Goal: Transaction & Acquisition: Purchase product/service

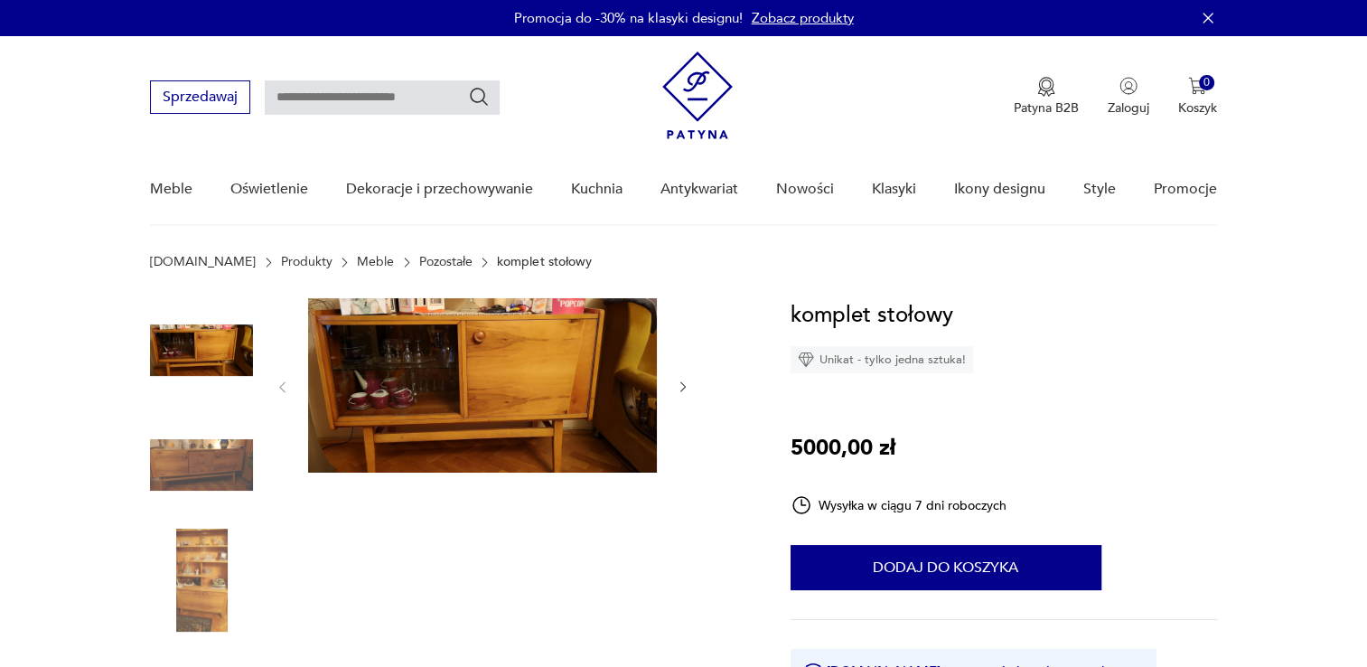
click at [501, 363] on img at bounding box center [482, 385] width 349 height 174
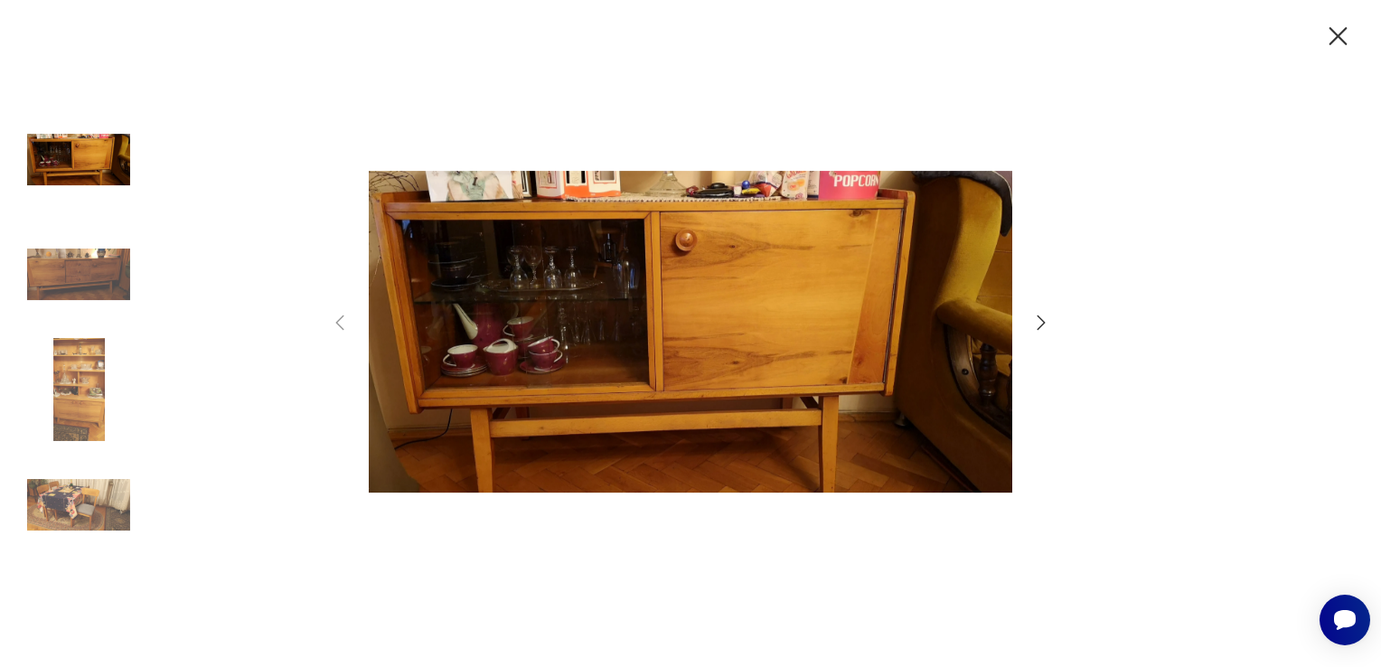
click at [1041, 314] on icon "button" at bounding box center [1041, 323] width 22 height 22
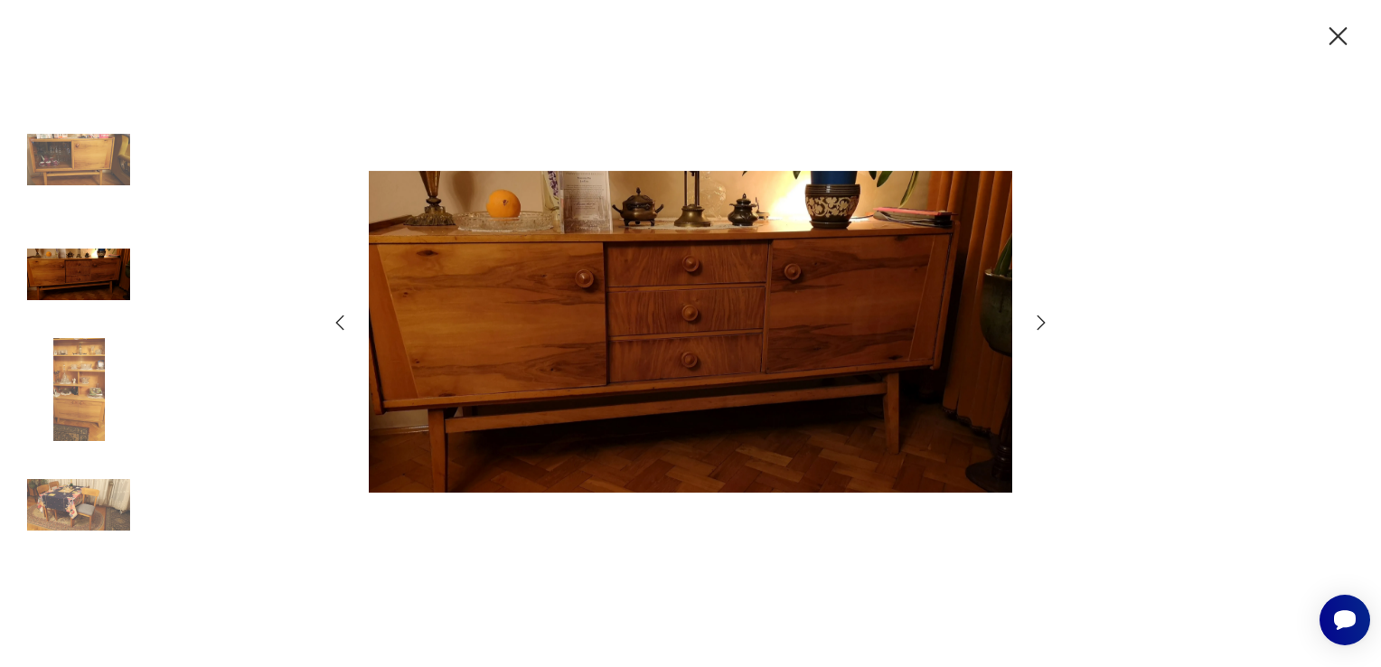
click at [1041, 314] on icon "button" at bounding box center [1041, 323] width 22 height 22
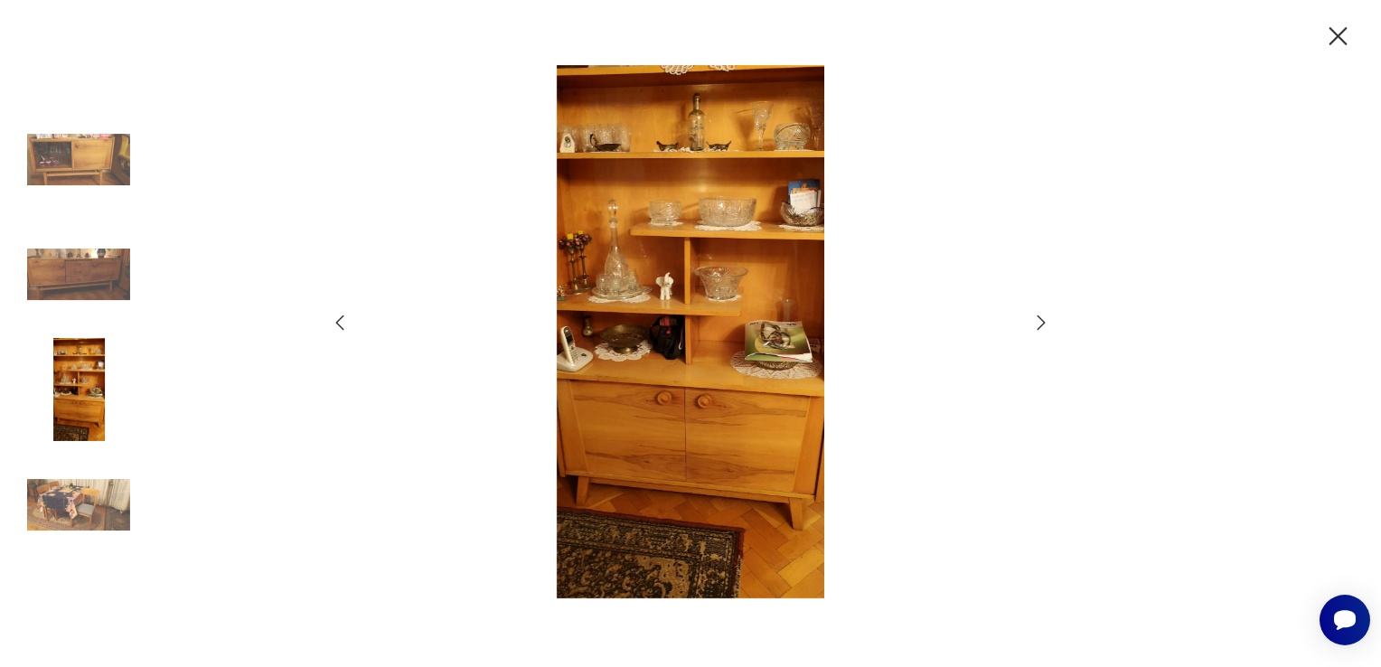
click at [1041, 314] on icon "button" at bounding box center [1041, 323] width 22 height 22
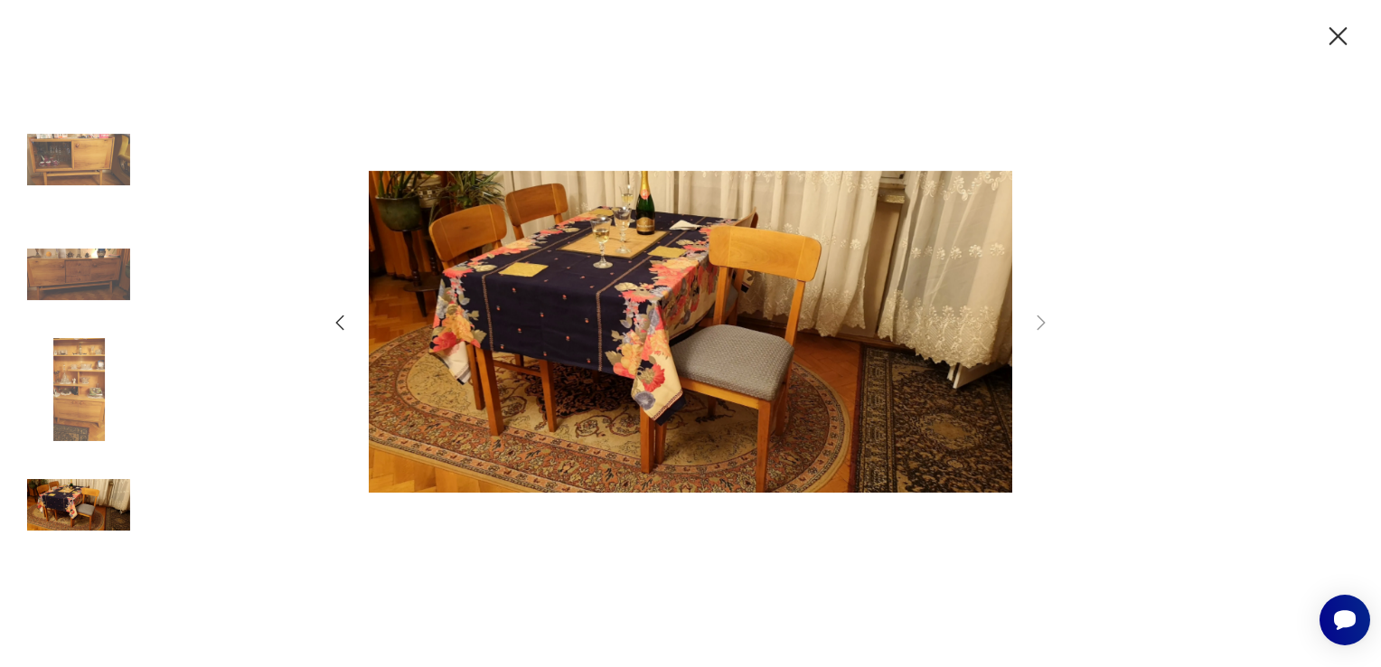
click at [345, 327] on icon "button" at bounding box center [340, 323] width 22 height 22
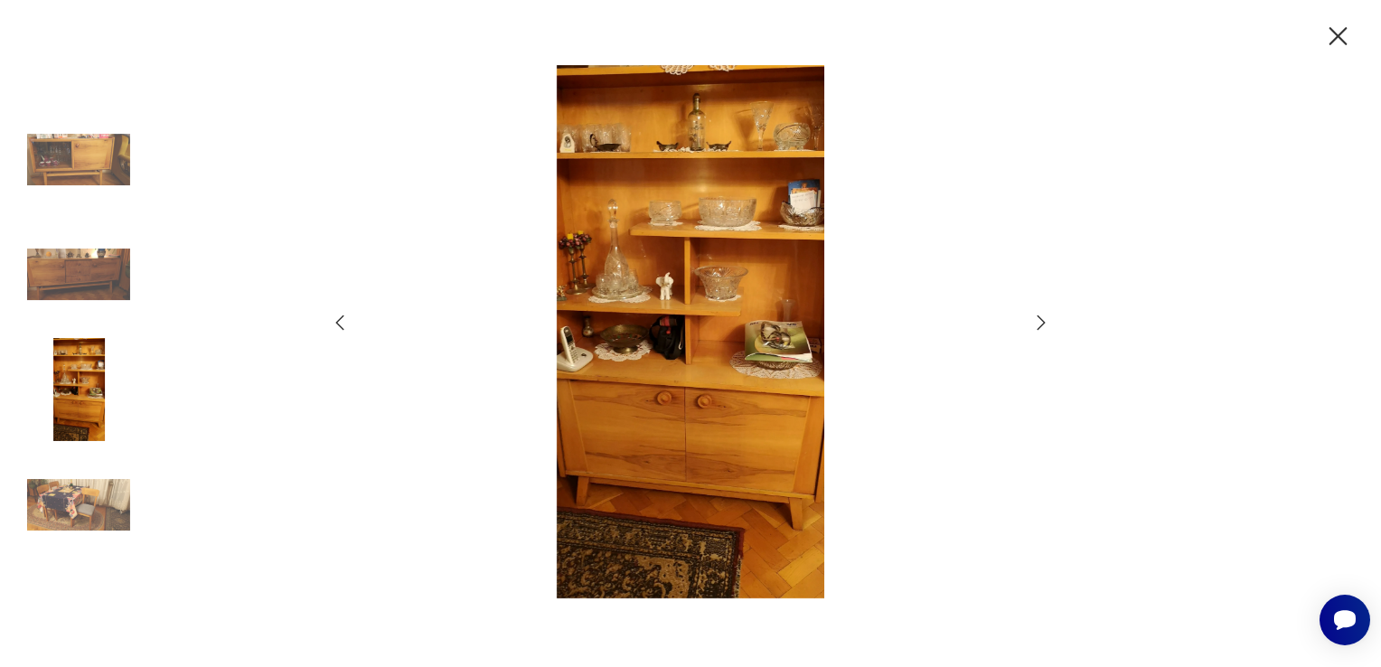
click at [345, 327] on icon "button" at bounding box center [340, 323] width 22 height 22
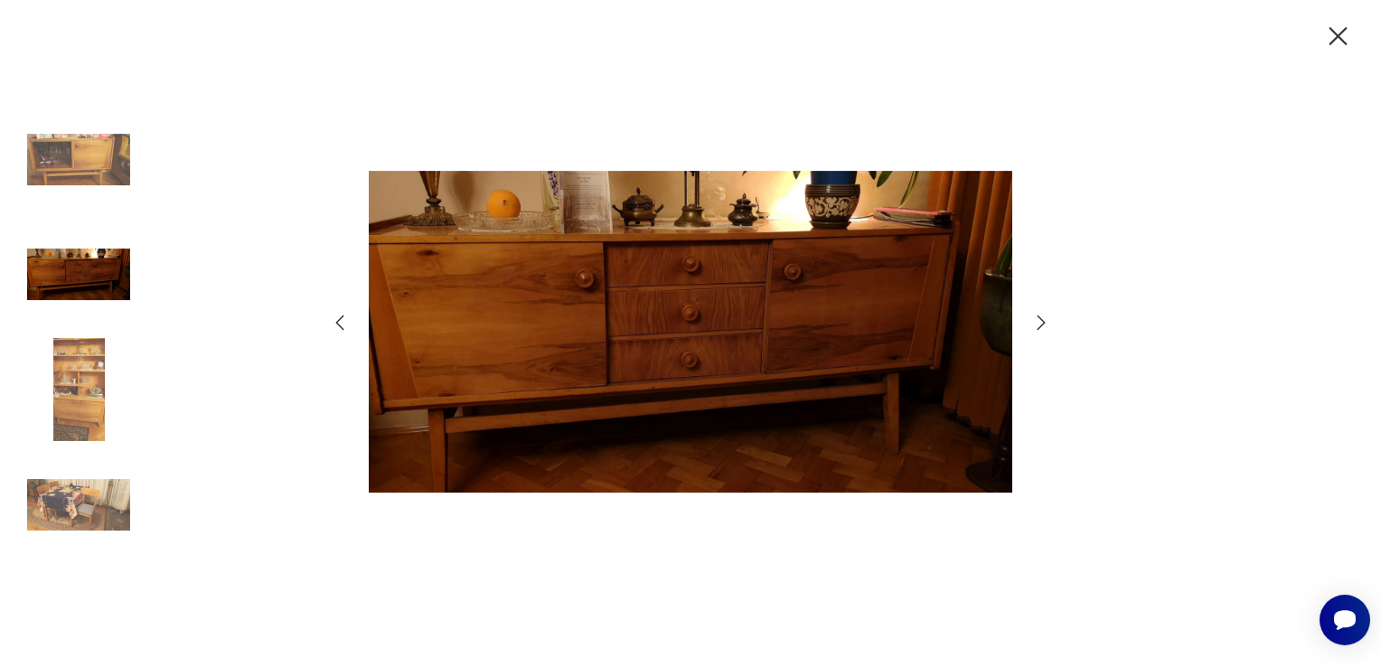
click at [345, 327] on icon "button" at bounding box center [340, 323] width 22 height 22
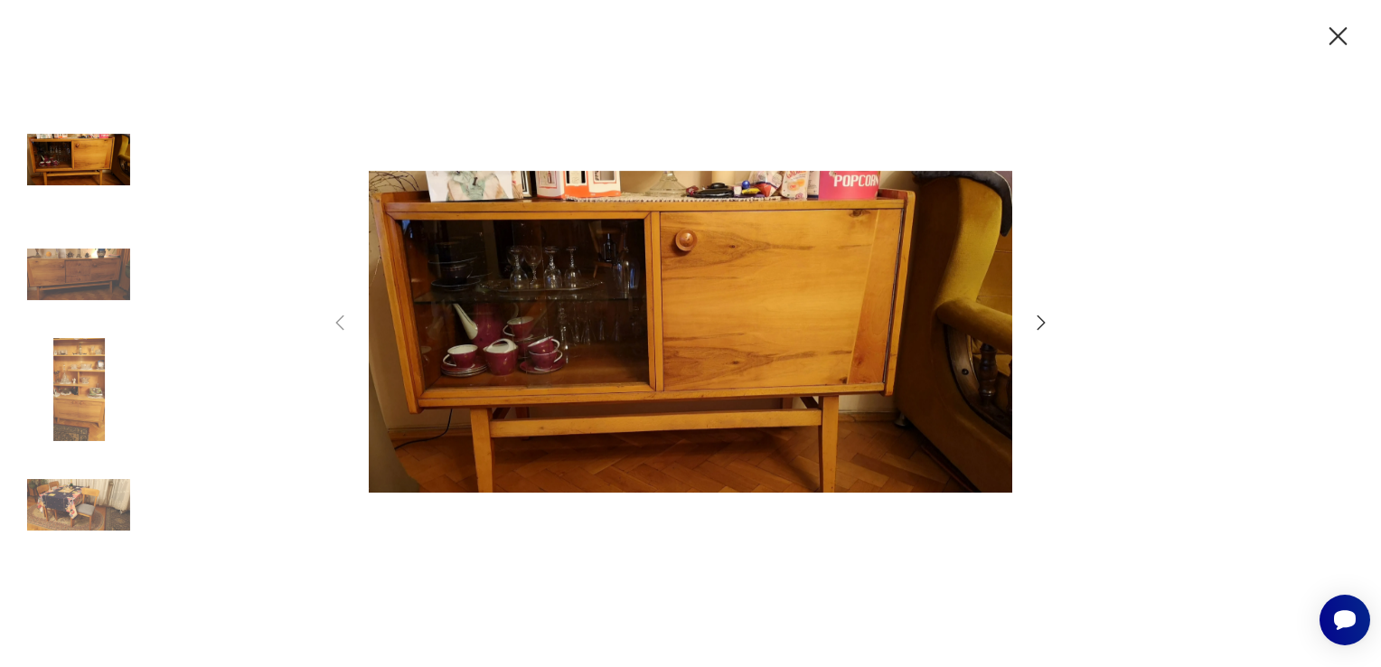
click at [1333, 32] on icon "button" at bounding box center [1338, 36] width 18 height 18
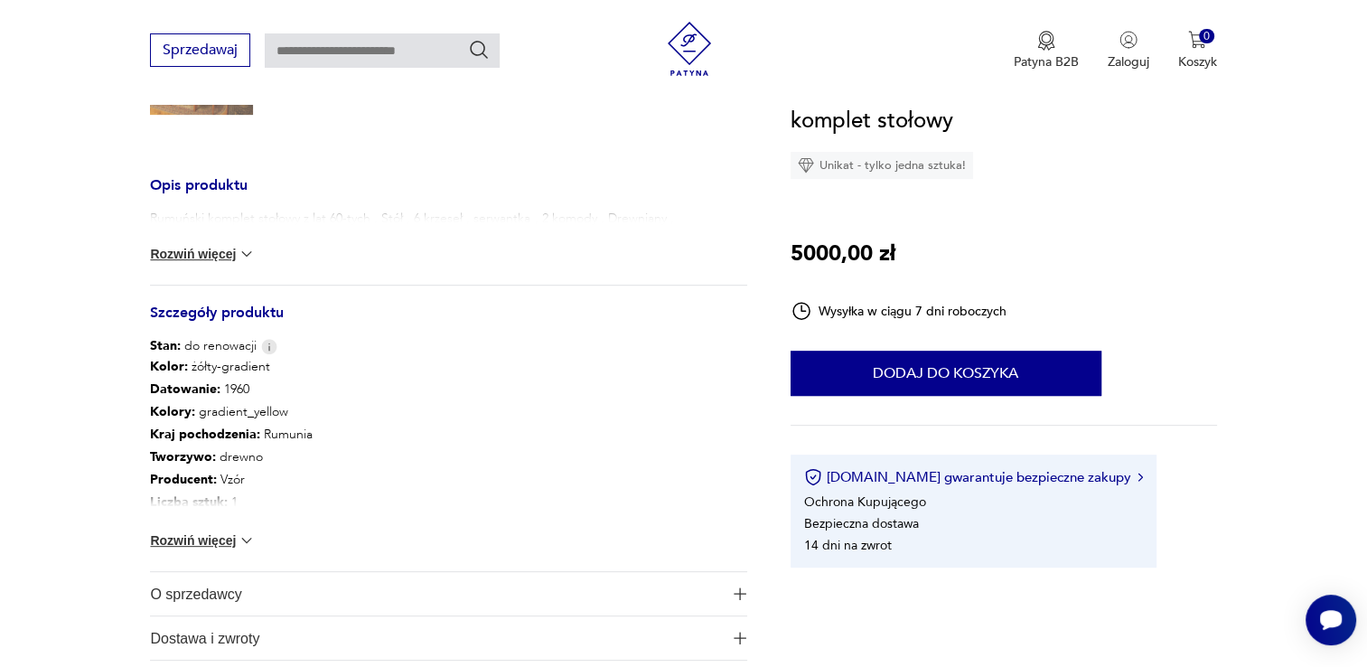
scroll to position [605, 0]
click at [248, 540] on img at bounding box center [247, 541] width 18 height 18
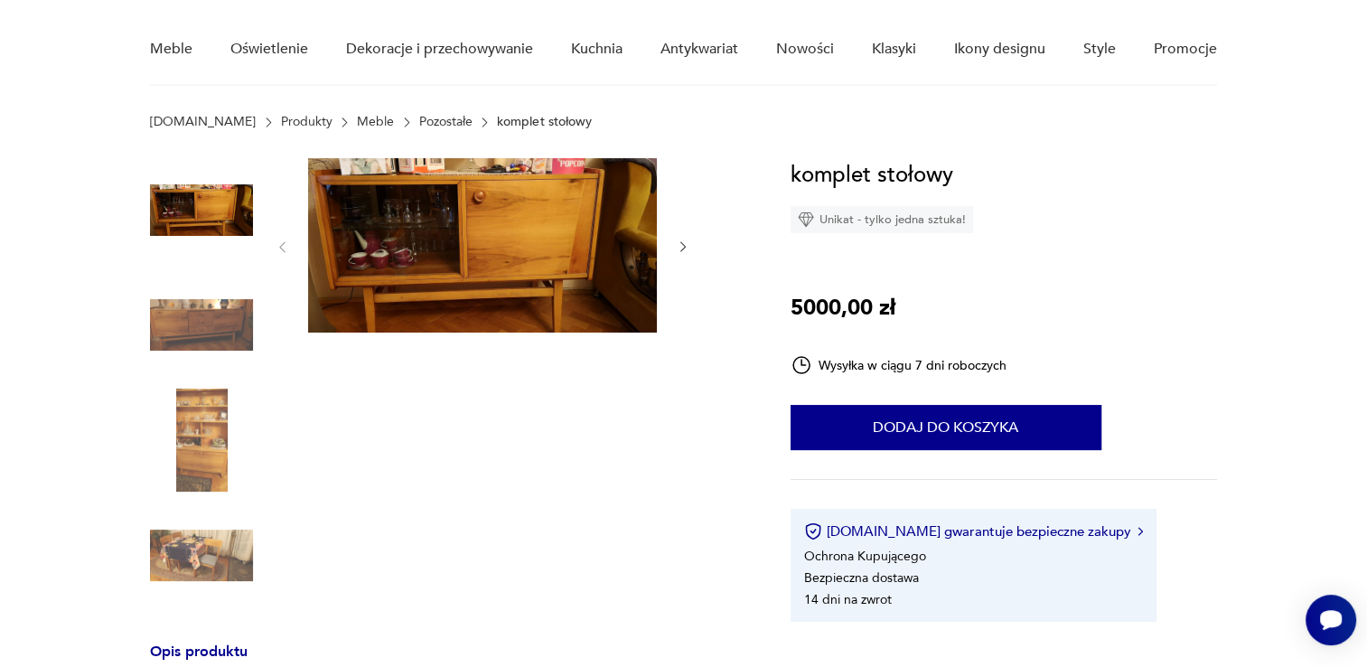
scroll to position [137, 0]
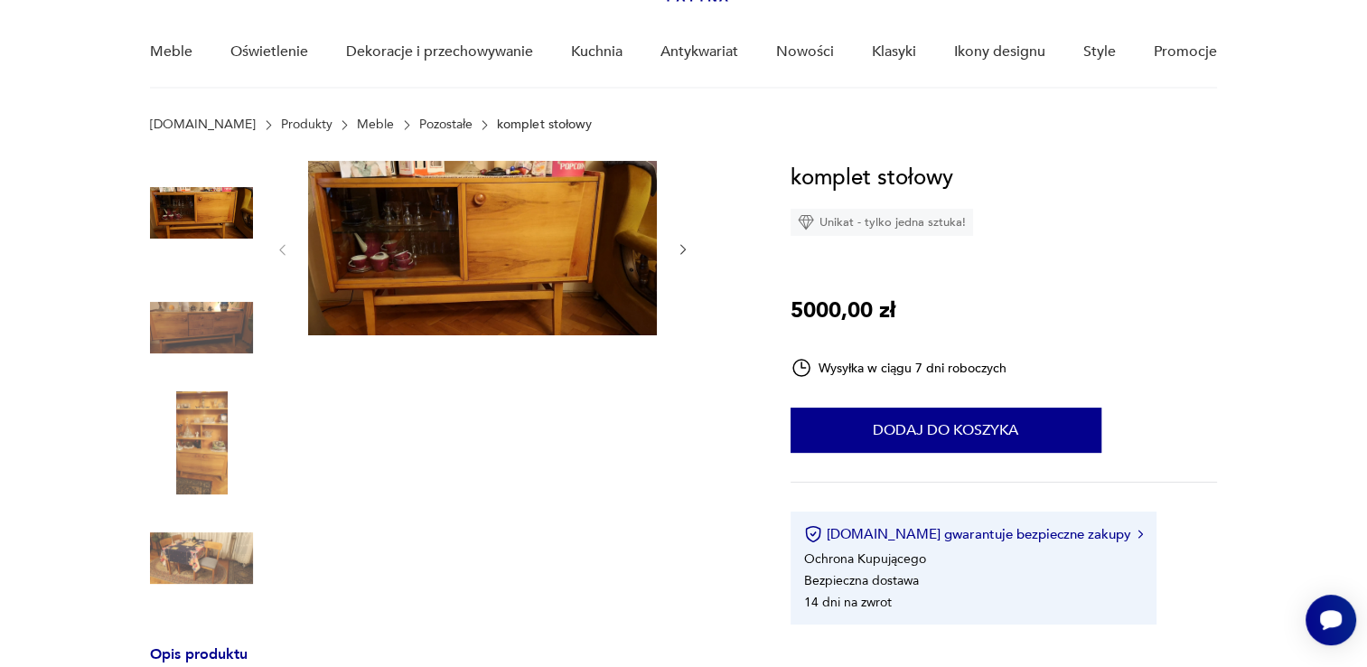
click at [434, 247] on img at bounding box center [482, 248] width 349 height 174
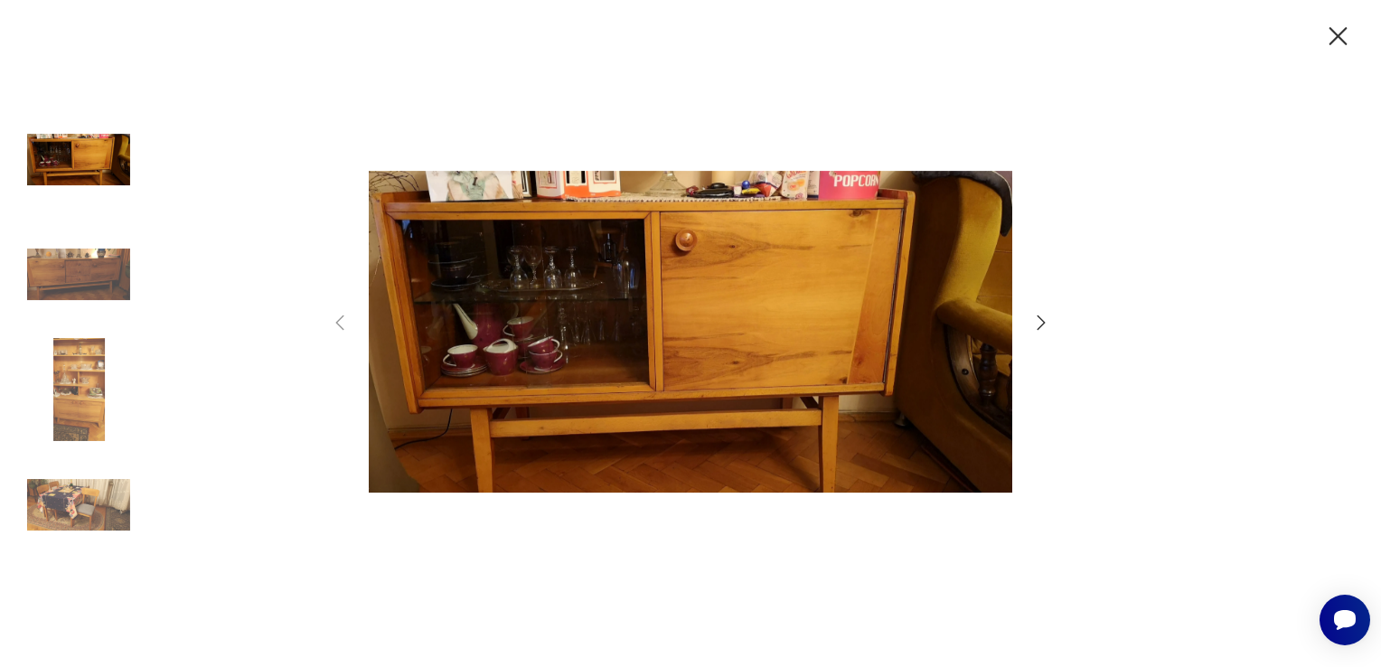
click at [1044, 326] on icon "button" at bounding box center [1041, 323] width 22 height 22
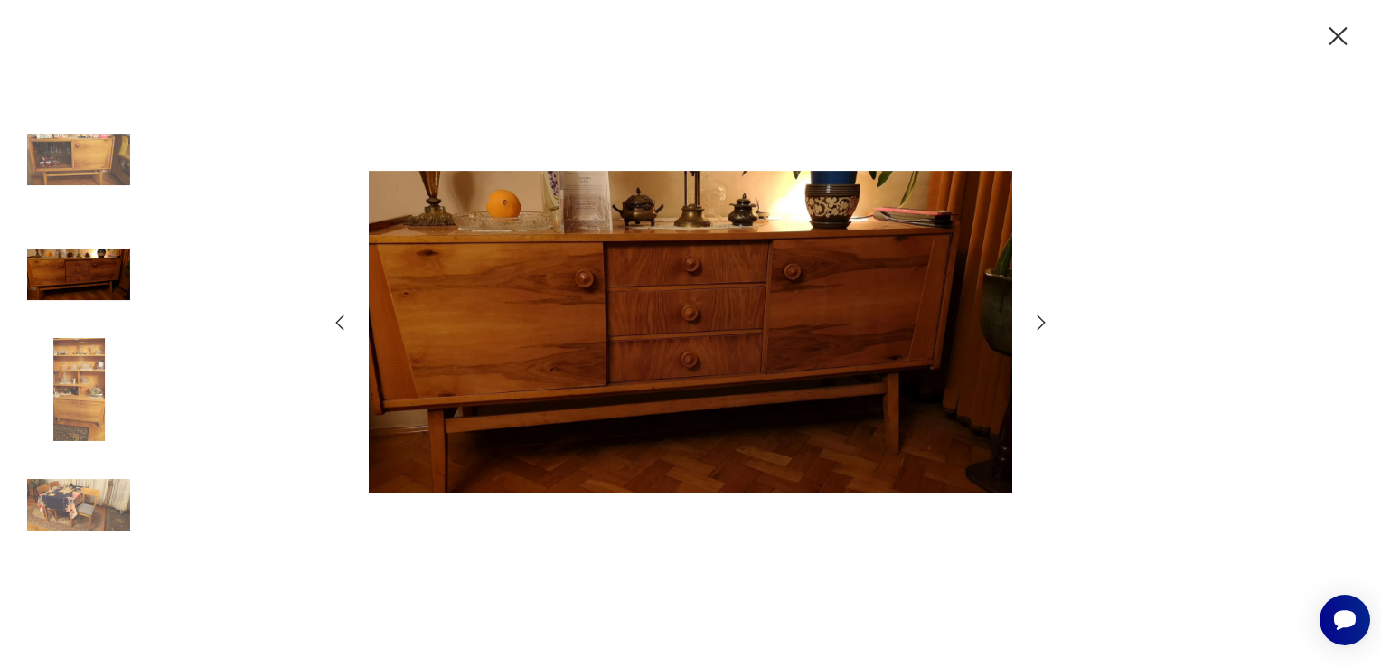
click at [1044, 326] on icon "button" at bounding box center [1041, 323] width 22 height 22
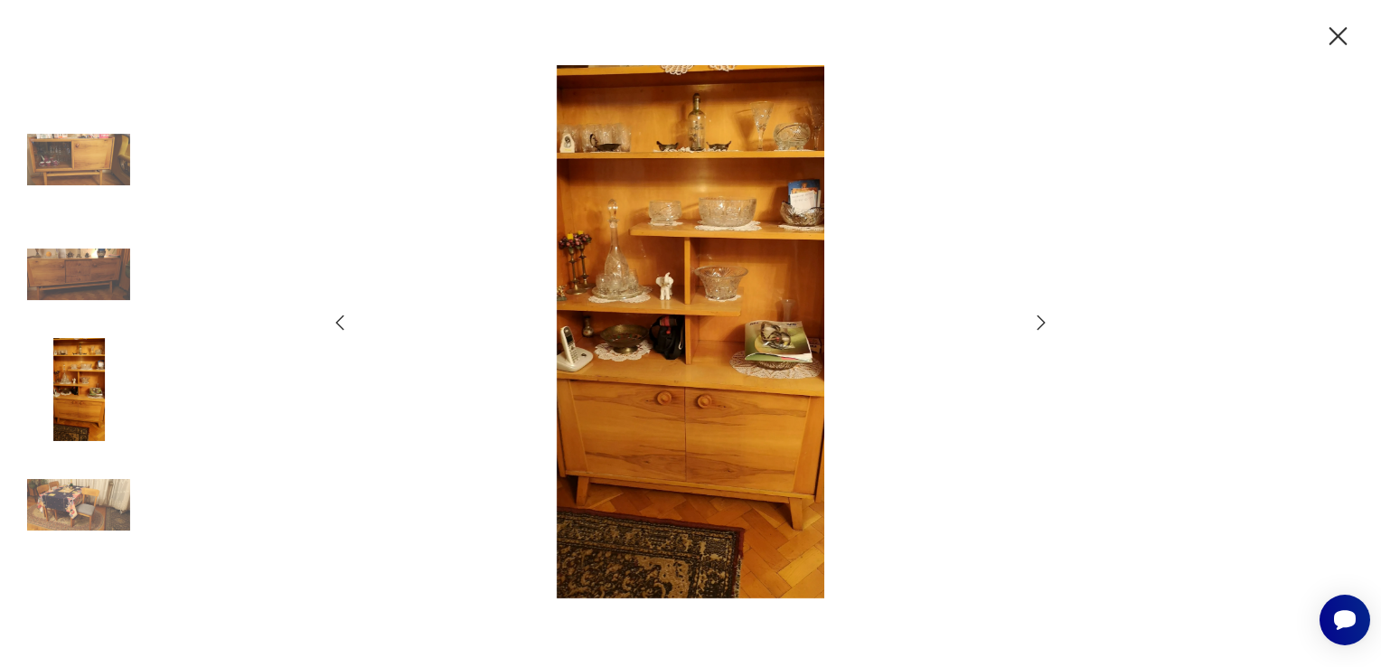
click at [1044, 326] on icon "button" at bounding box center [1041, 323] width 22 height 22
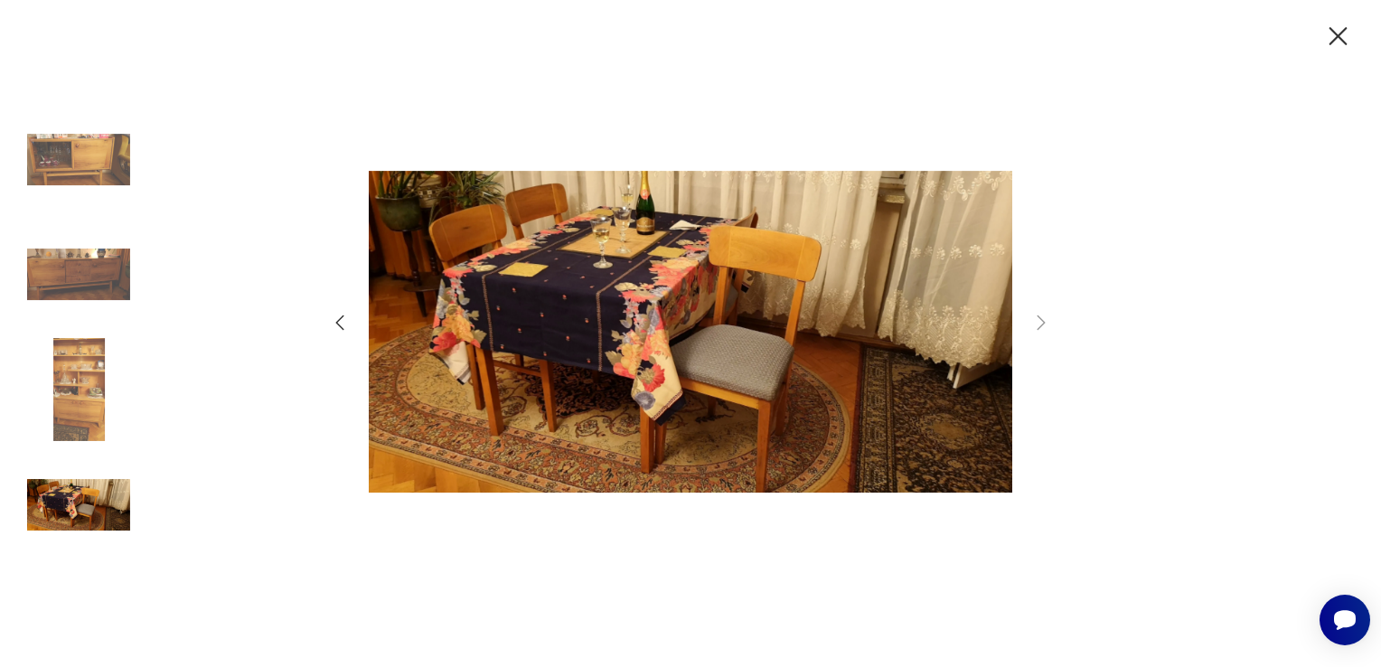
click at [1333, 37] on icon "button" at bounding box center [1338, 37] width 32 height 32
